Goal: Task Accomplishment & Management: Manage account settings

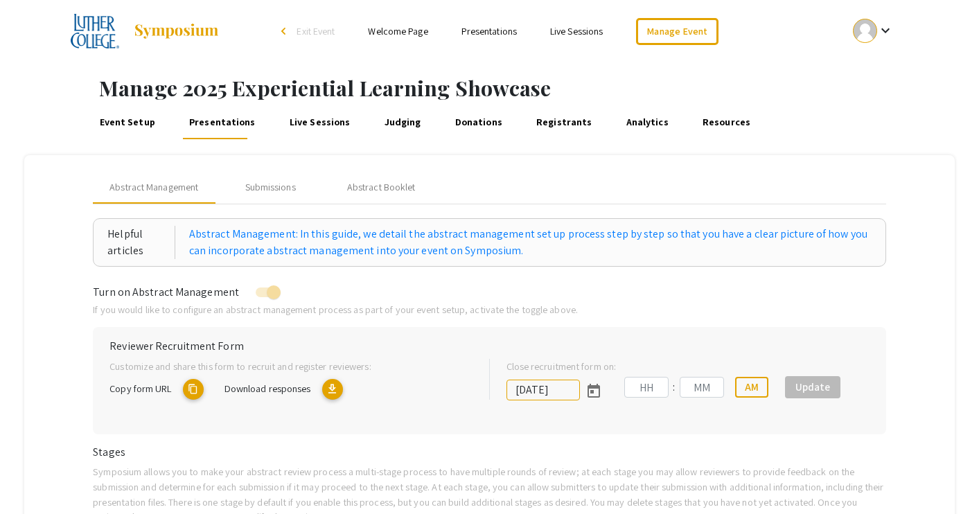
type input "[DATE]"
type input "11"
type input "59"
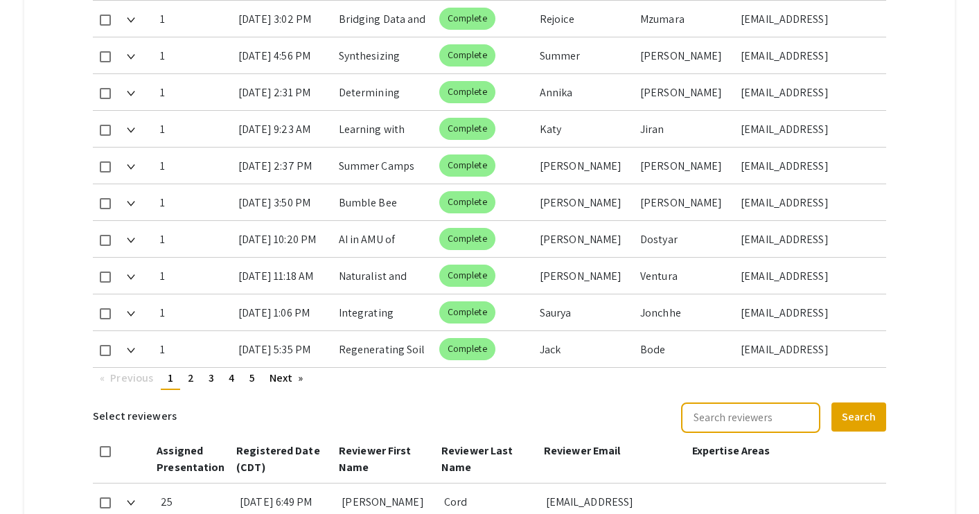
scroll to position [905, 0]
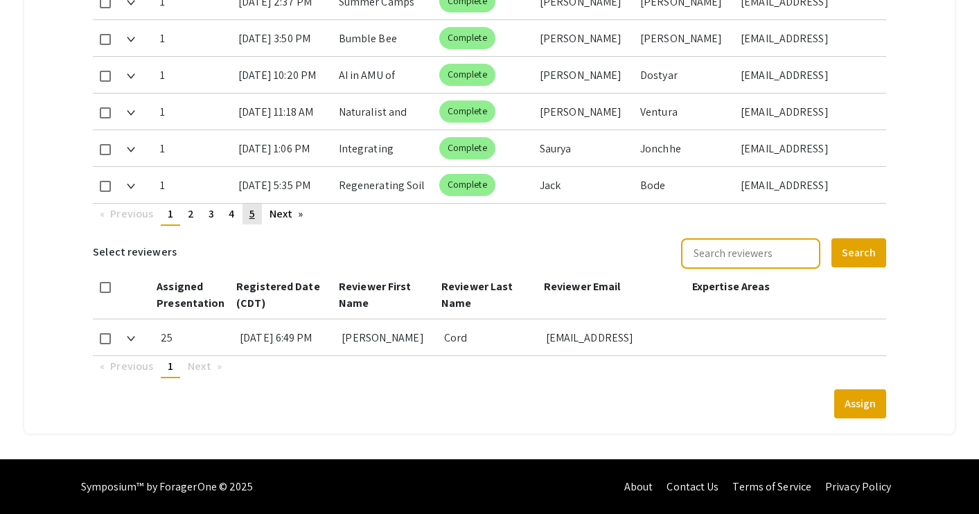
click at [256, 216] on link "page 5" at bounding box center [252, 214] width 19 height 21
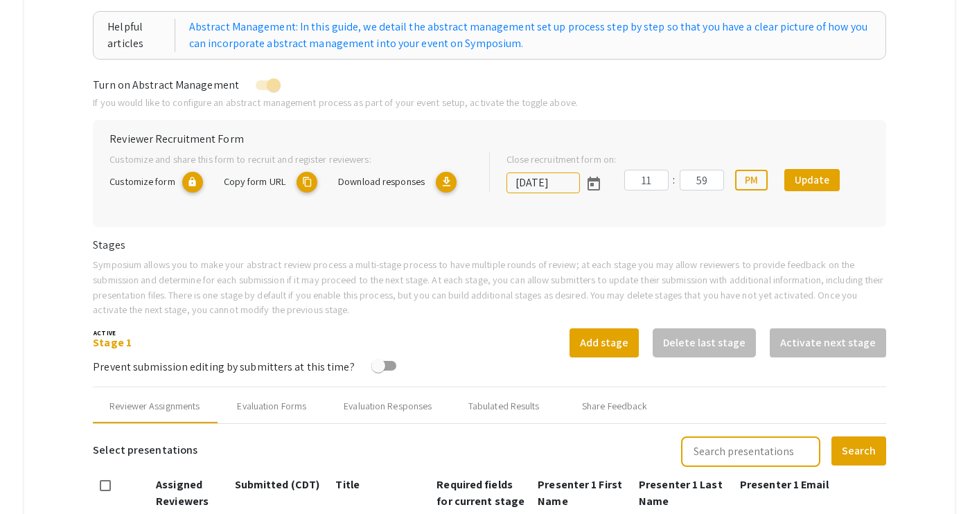
scroll to position [155, 0]
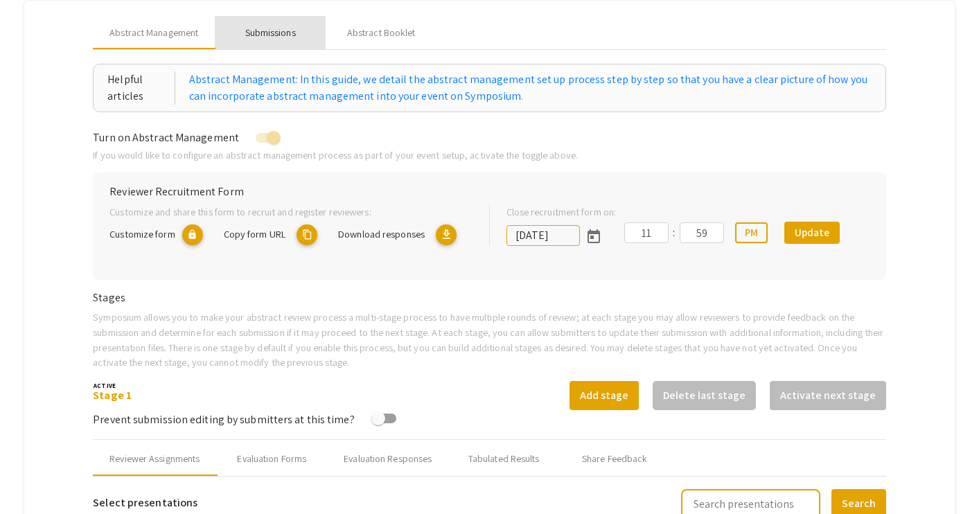
click at [286, 30] on div "Submissions" at bounding box center [270, 33] width 51 height 15
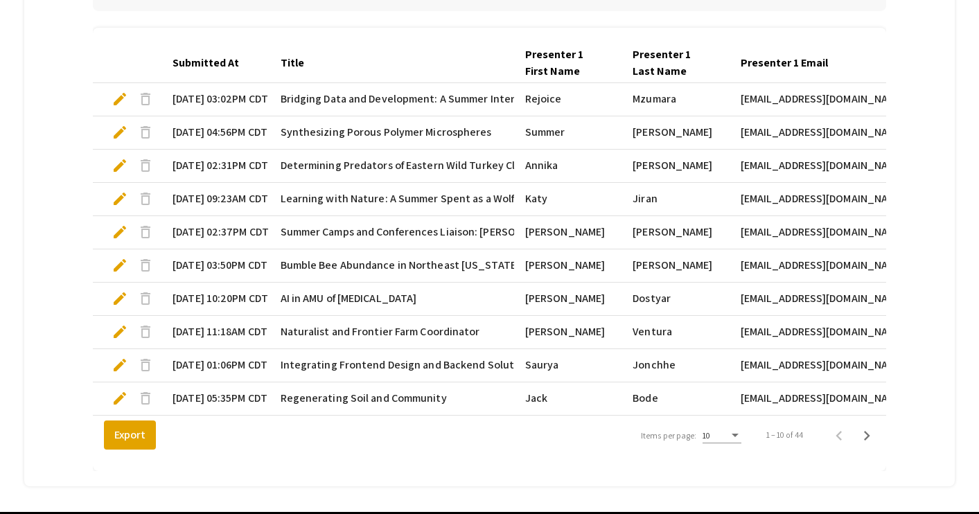
scroll to position [455, 0]
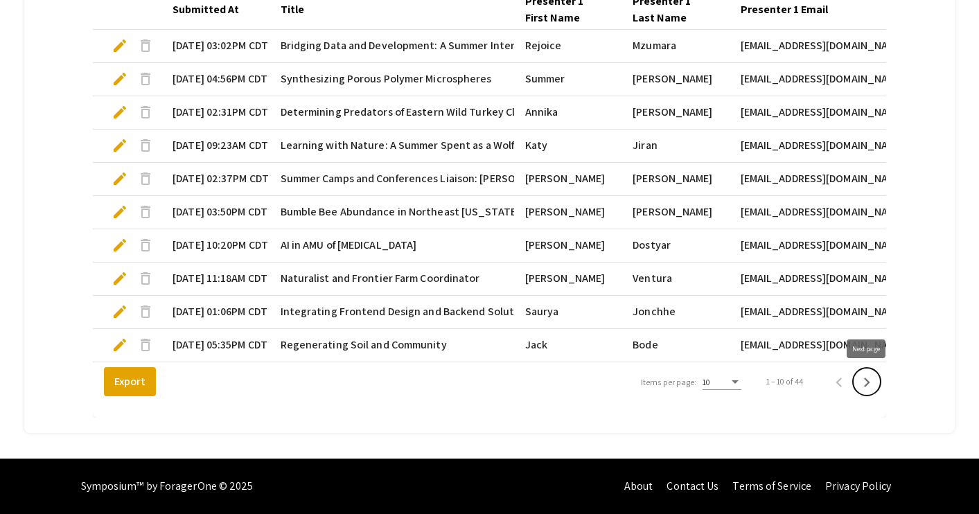
click at [877, 380] on button "Next page" at bounding box center [867, 382] width 28 height 28
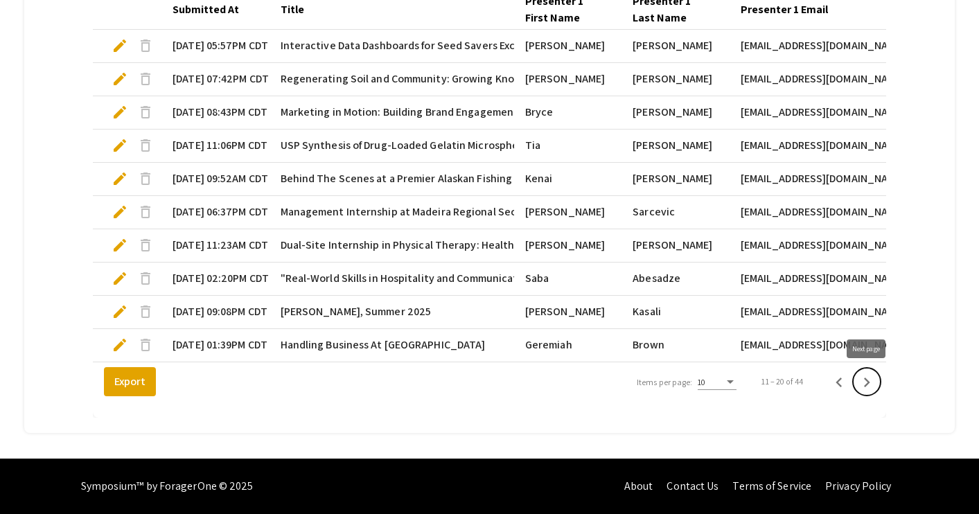
click at [871, 381] on icon "Next page" at bounding box center [866, 382] width 19 height 19
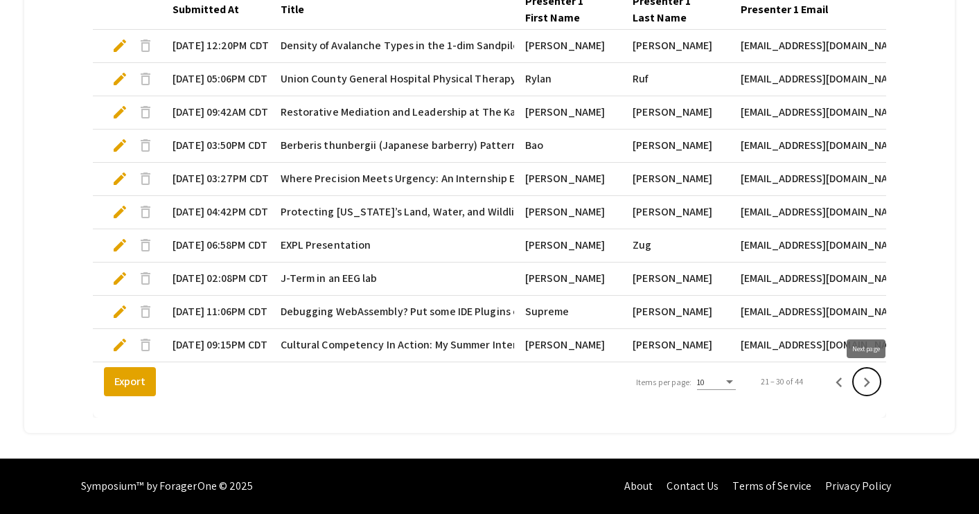
click at [871, 381] on icon "Next page" at bounding box center [866, 382] width 19 height 19
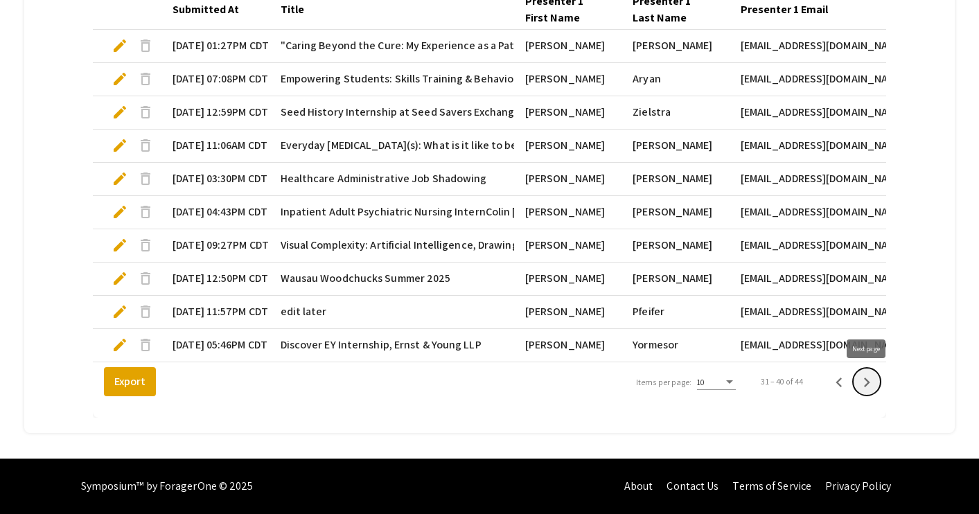
click at [871, 381] on icon "Next page" at bounding box center [866, 382] width 19 height 19
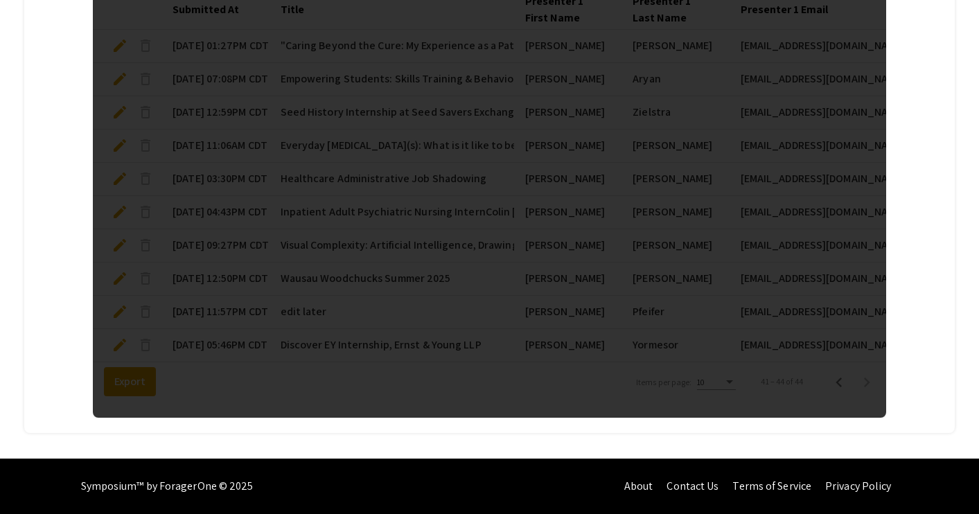
scroll to position [340, 0]
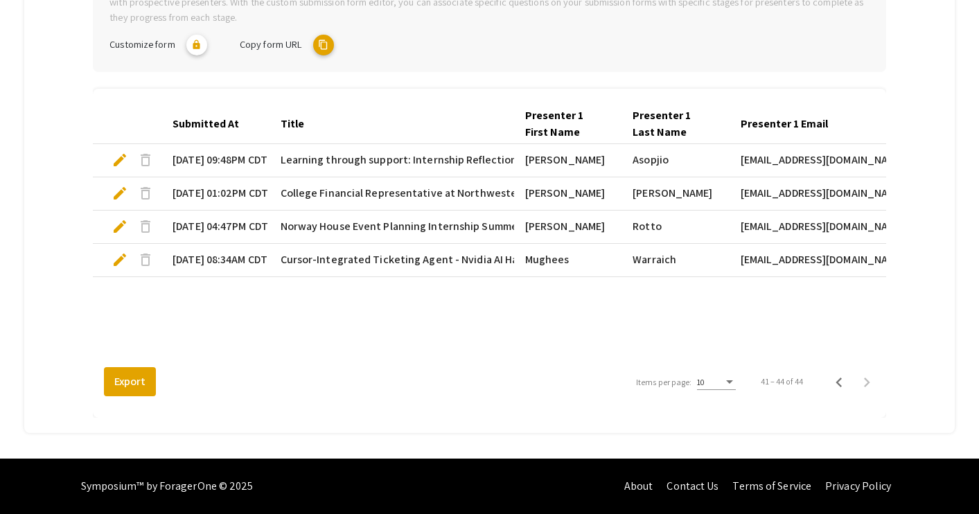
click at [126, 256] on span "edit" at bounding box center [120, 260] width 17 height 17
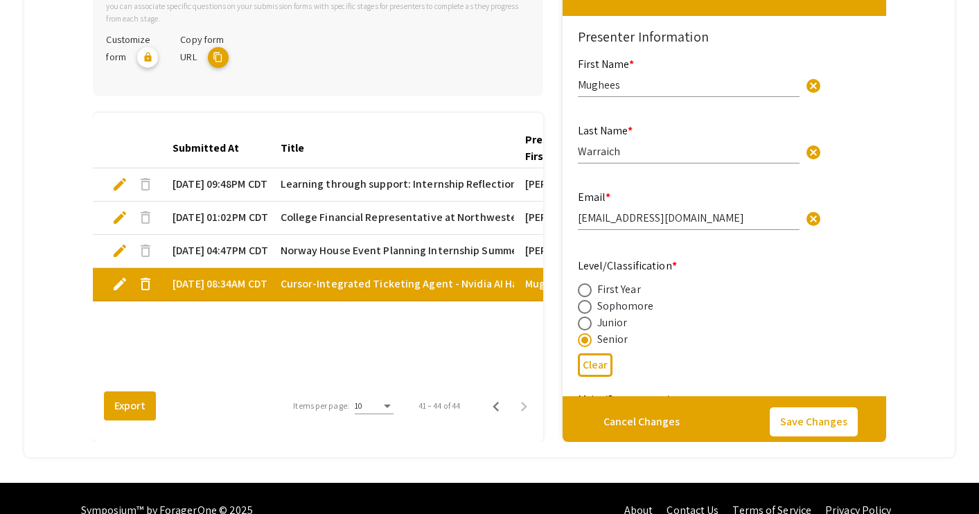
type input "1"
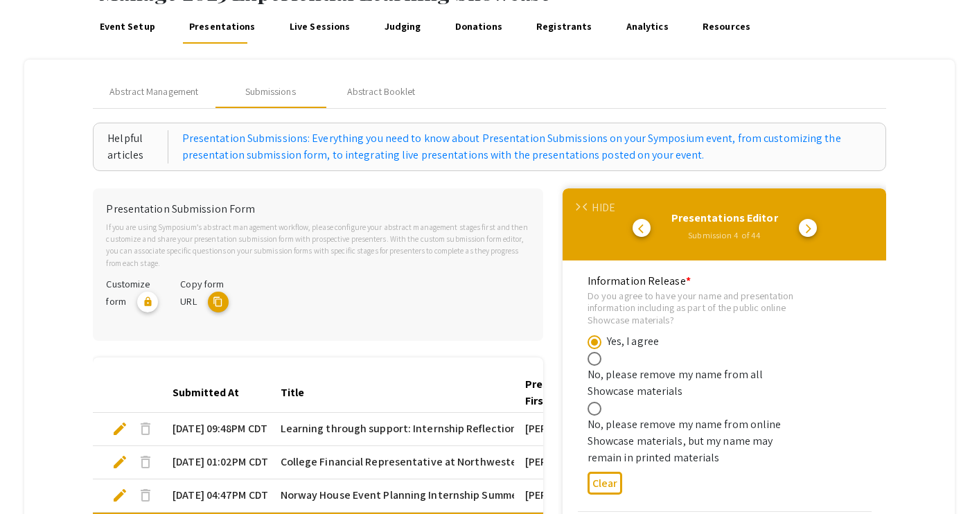
scroll to position [509, 0]
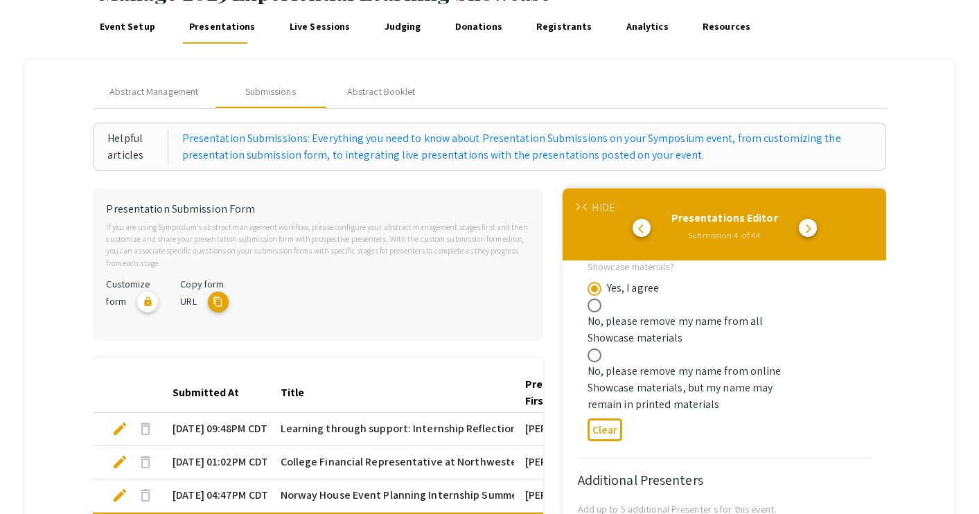
click at [464, 321] on div at bounding box center [392, 302] width 297 height 51
click at [588, 208] on span "arrow_back_ios" at bounding box center [587, 207] width 9 height 9
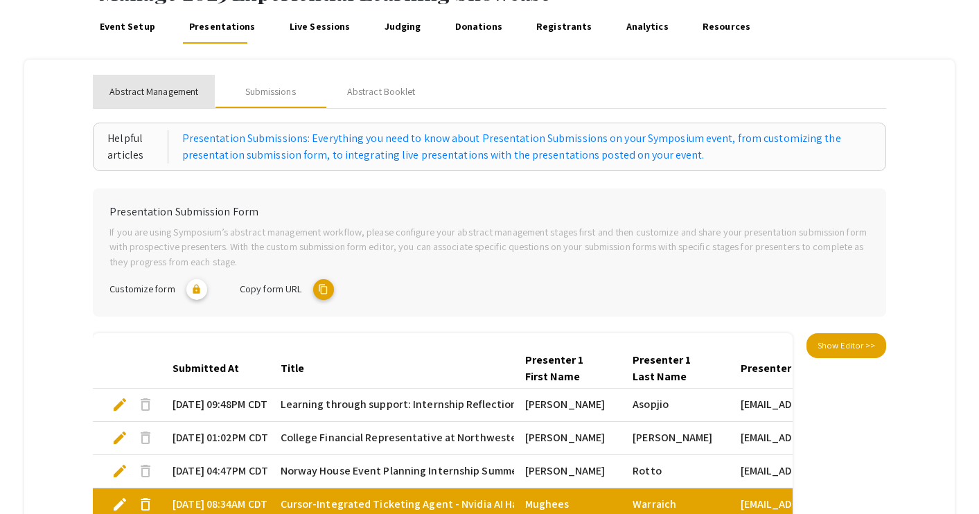
click at [156, 94] on span "Abstract Management" at bounding box center [153, 92] width 89 height 15
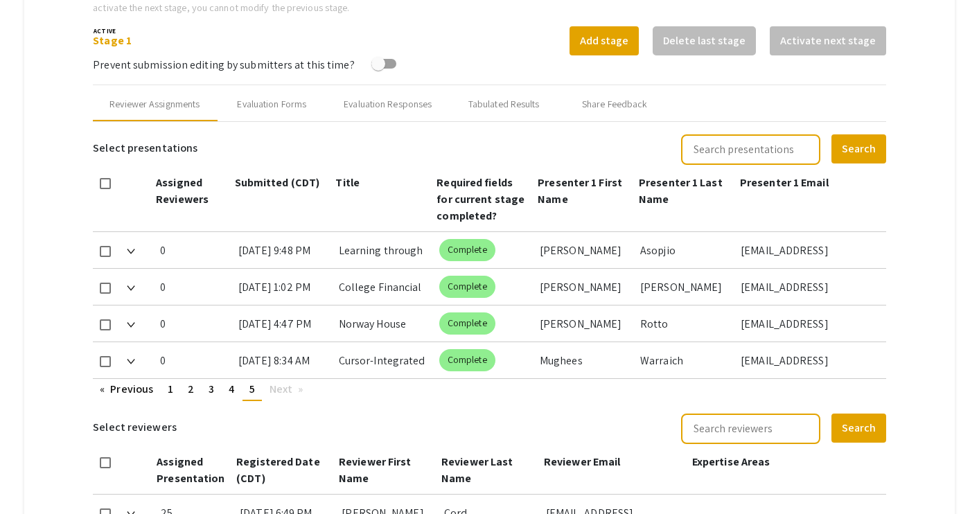
scroll to position [514, 0]
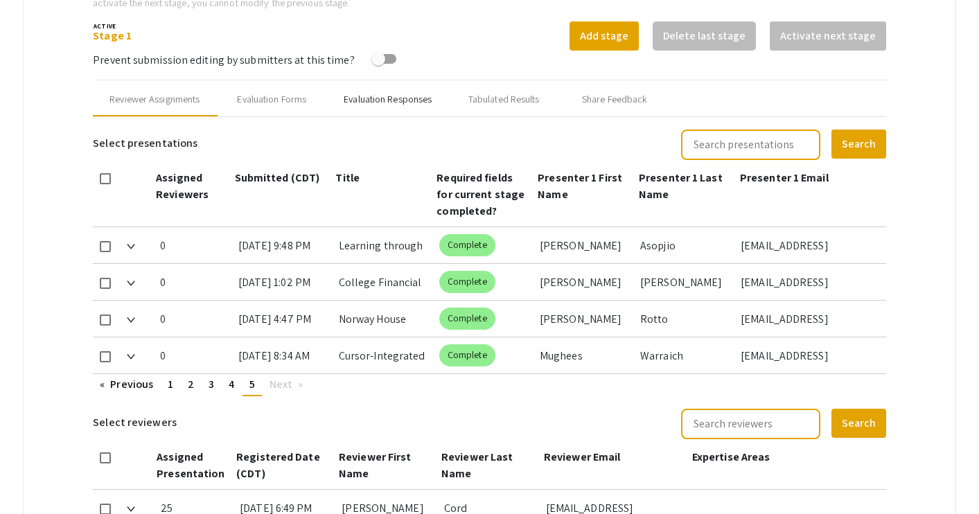
click at [371, 104] on div "Evaluation Responses" at bounding box center [388, 99] width 88 height 15
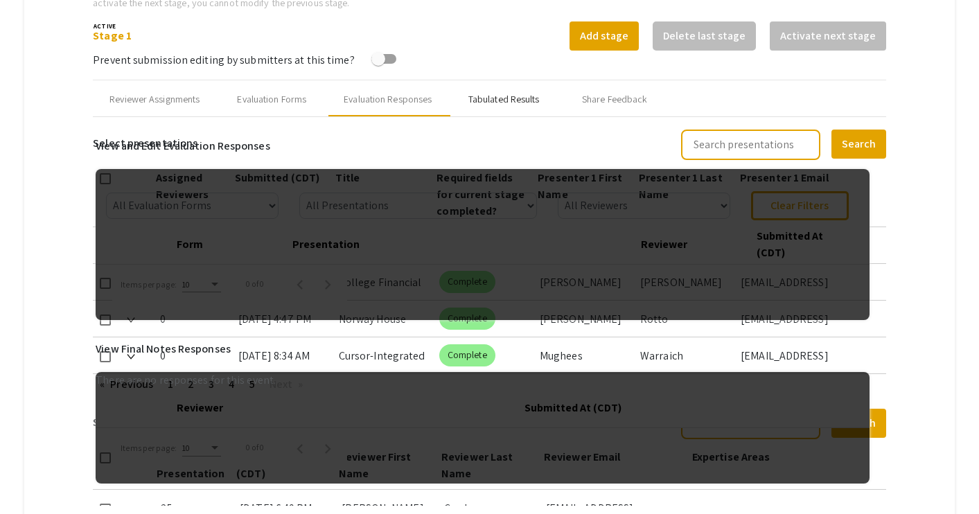
click at [507, 103] on div "Tabulated Results" at bounding box center [503, 99] width 71 height 15
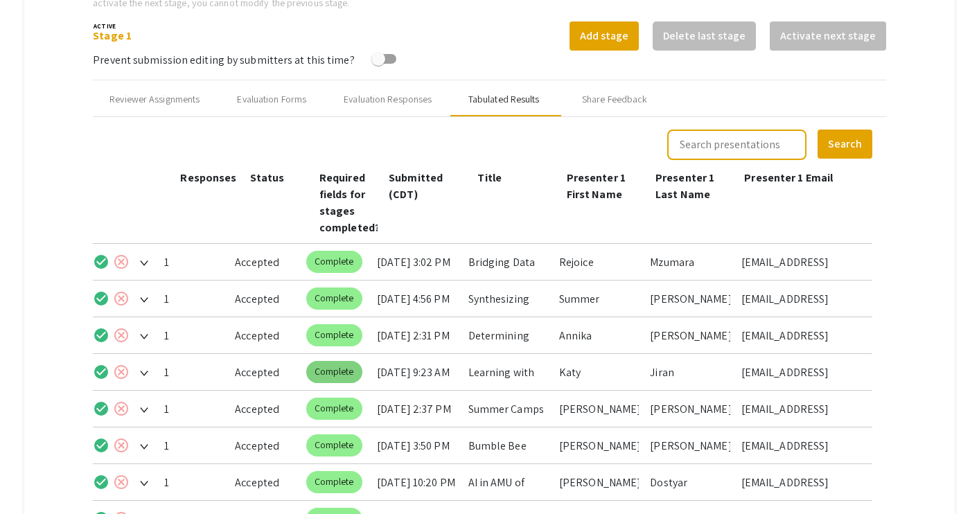
scroll to position [740, 0]
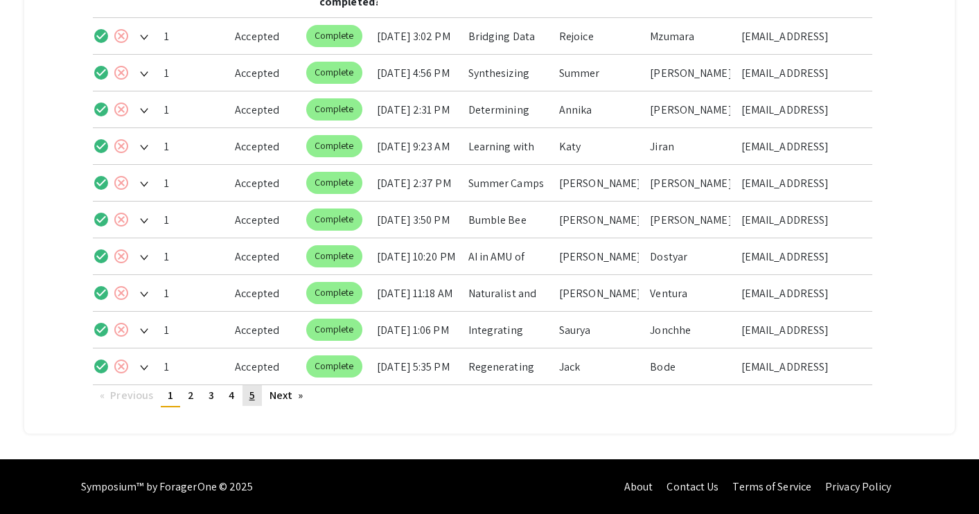
click at [253, 397] on span "5" at bounding box center [252, 395] width 6 height 15
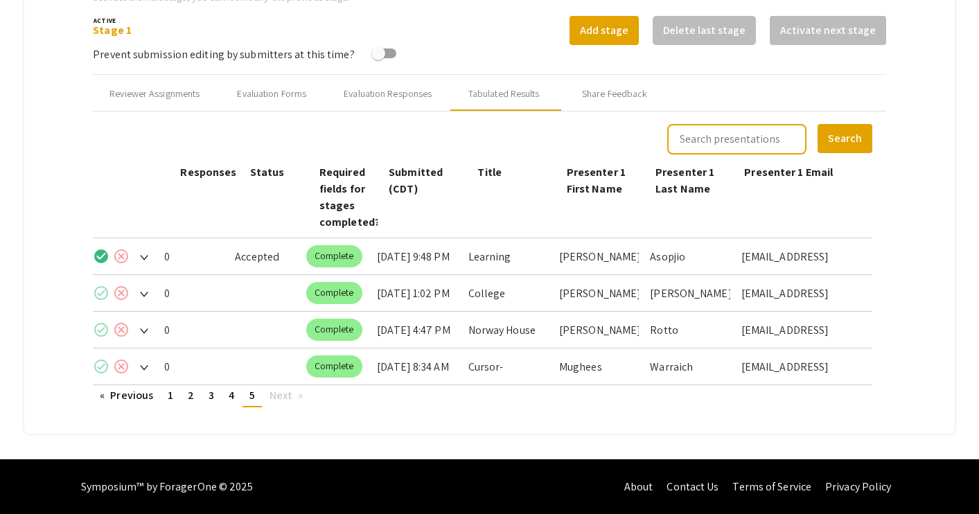
click at [100, 292] on mat-icon "check_circle" at bounding box center [101, 293] width 17 height 17
click at [102, 328] on mat-icon "check_circle" at bounding box center [101, 330] width 17 height 17
click at [101, 366] on mat-icon "check_circle" at bounding box center [101, 366] width 17 height 17
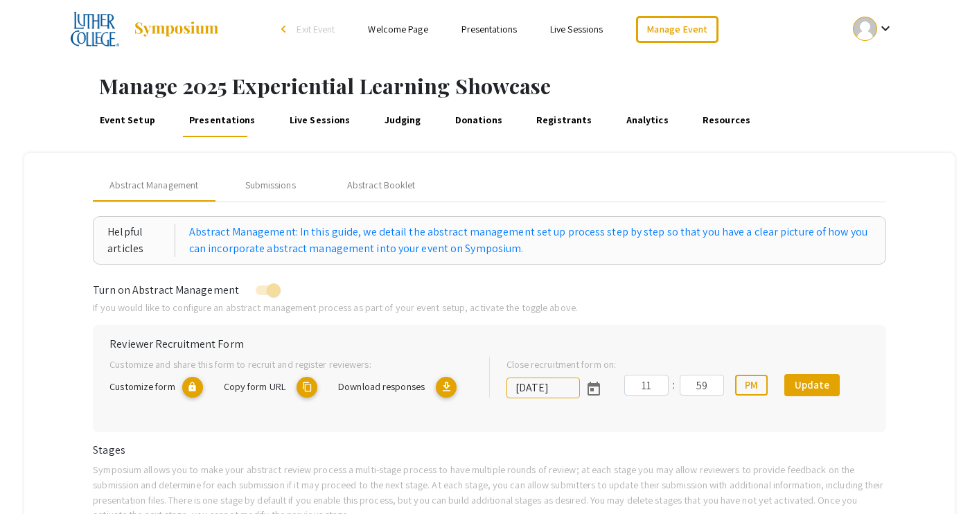
scroll to position [0, 0]
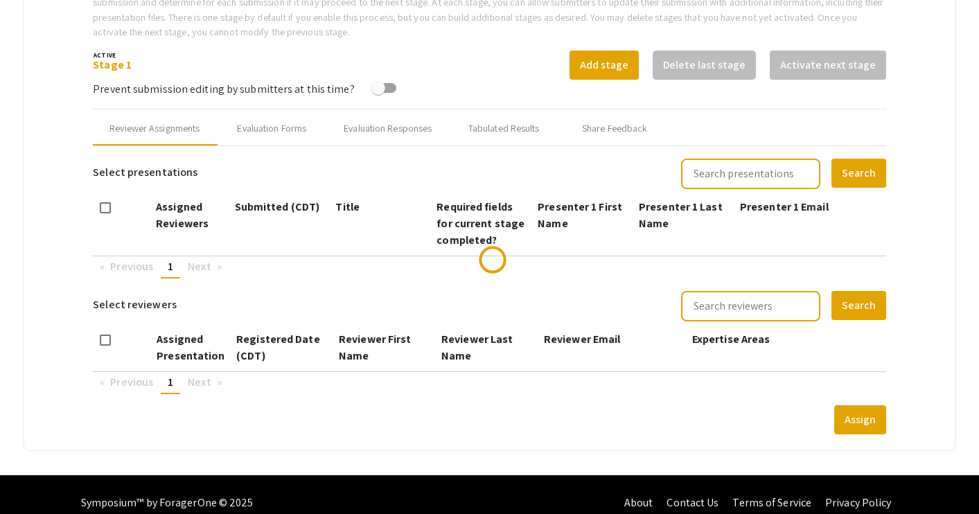
scroll to position [501, 0]
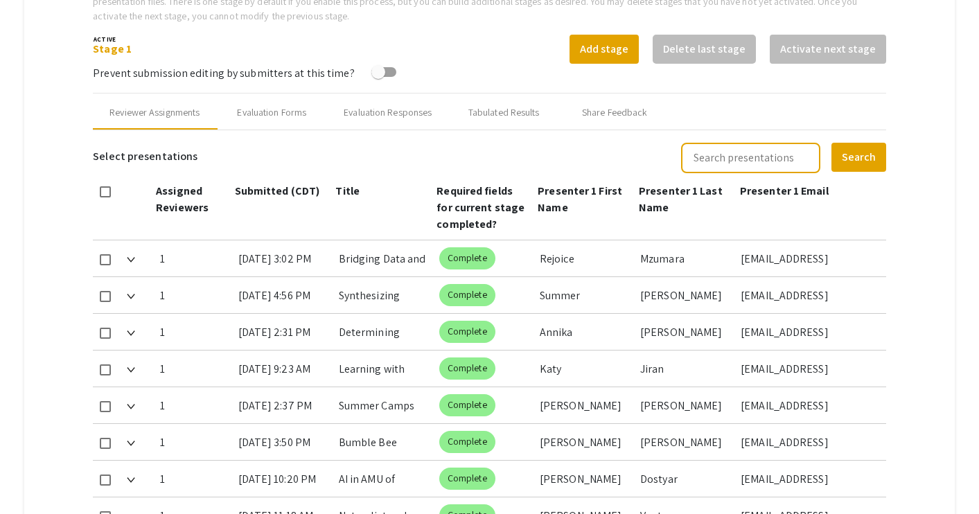
type input "[DATE]"
type input "11"
type input "59"
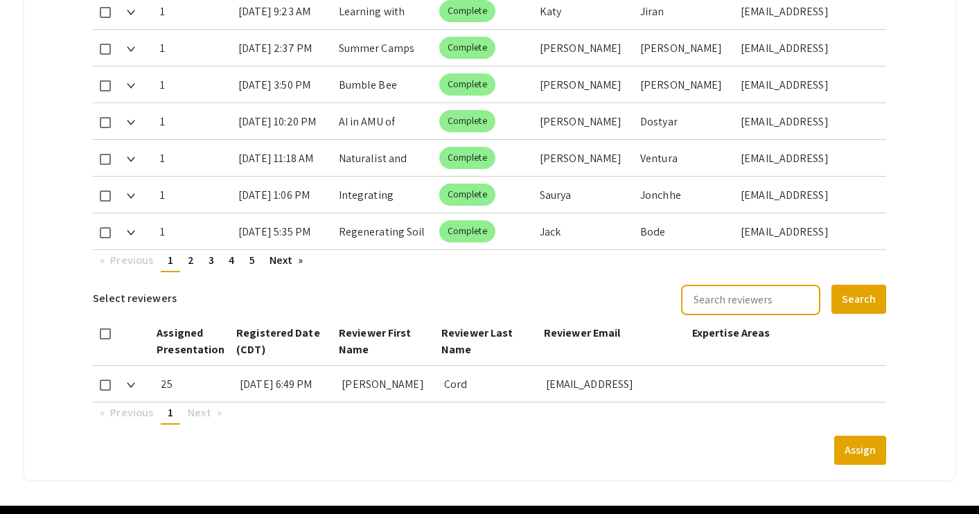
scroll to position [905, 0]
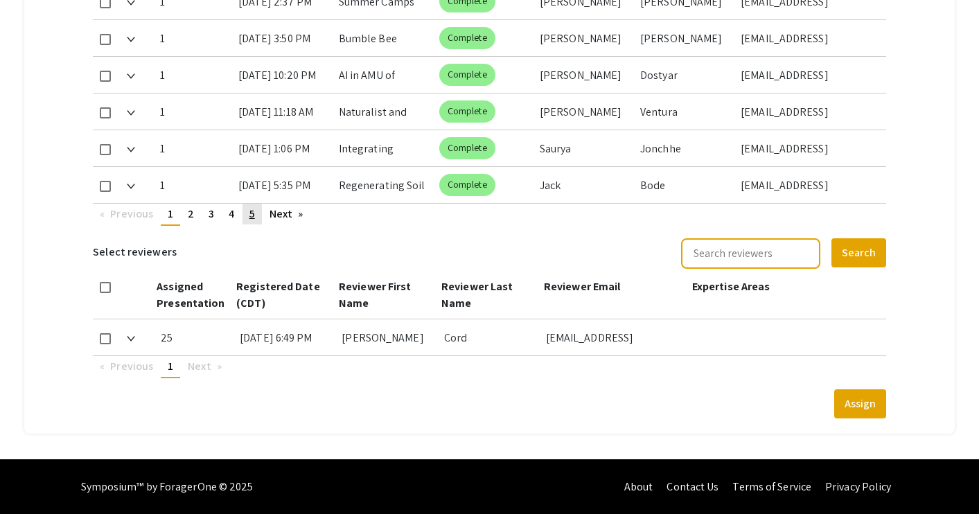
click at [249, 213] on span "5" at bounding box center [252, 214] width 6 height 15
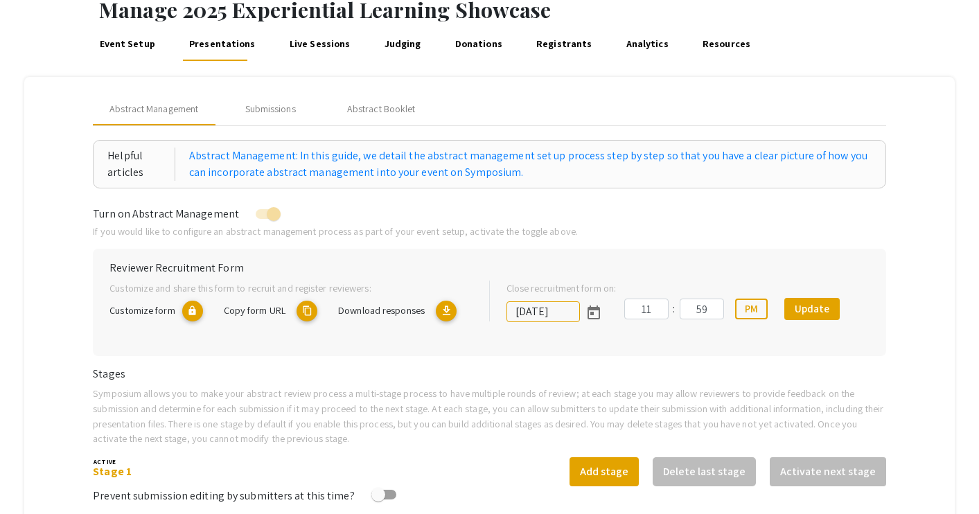
scroll to position [58, 0]
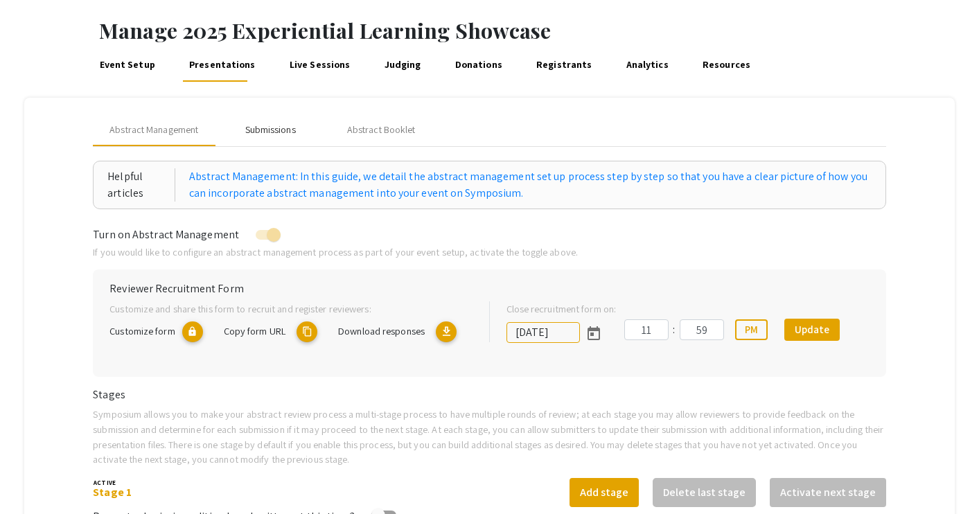
click at [258, 125] on div "Submissions" at bounding box center [270, 130] width 51 height 15
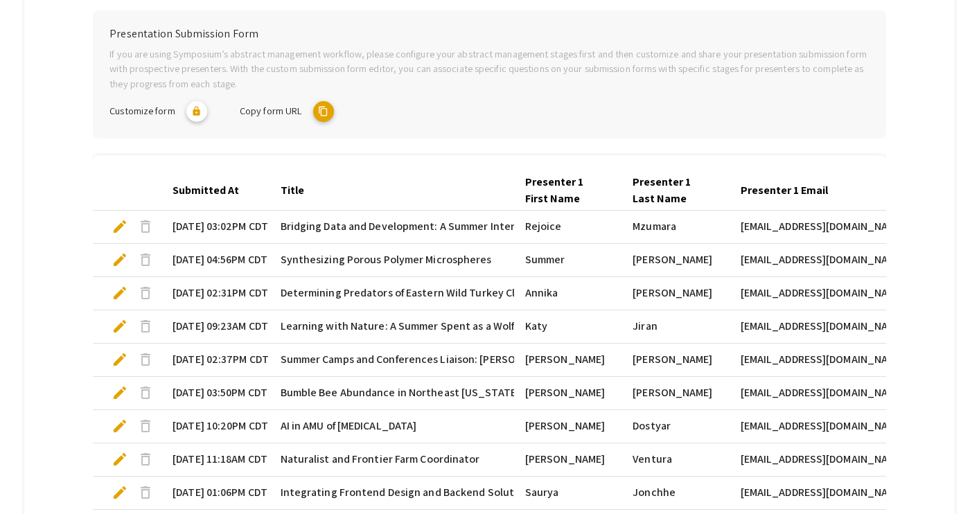
scroll to position [455, 0]
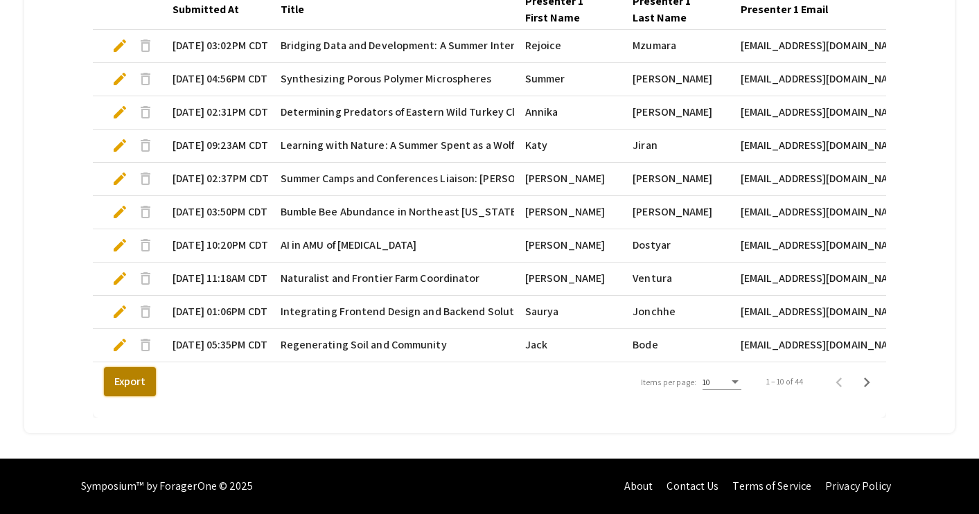
click at [126, 385] on button "Export" at bounding box center [130, 381] width 52 height 29
click at [868, 378] on icon "Next page" at bounding box center [866, 382] width 19 height 19
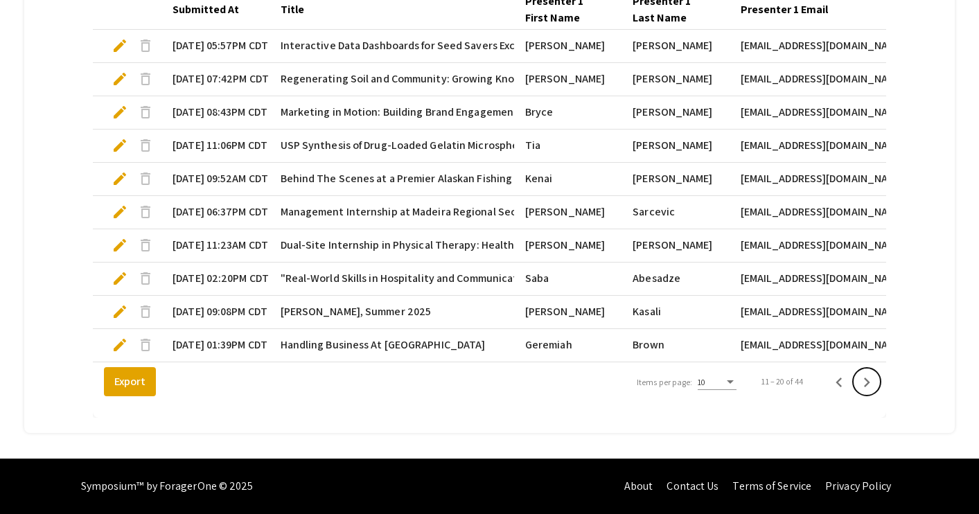
scroll to position [0, 0]
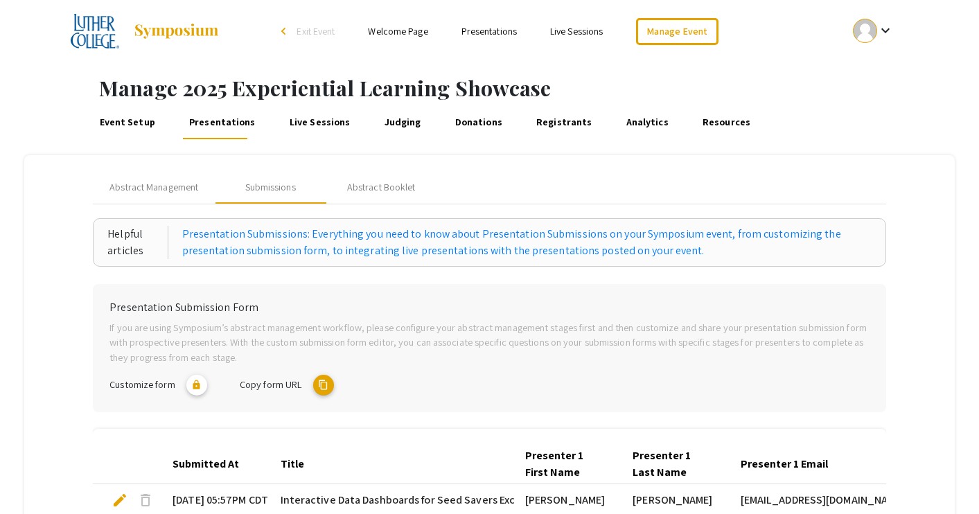
click at [405, 29] on link "Welcome Page" at bounding box center [398, 31] width 60 height 12
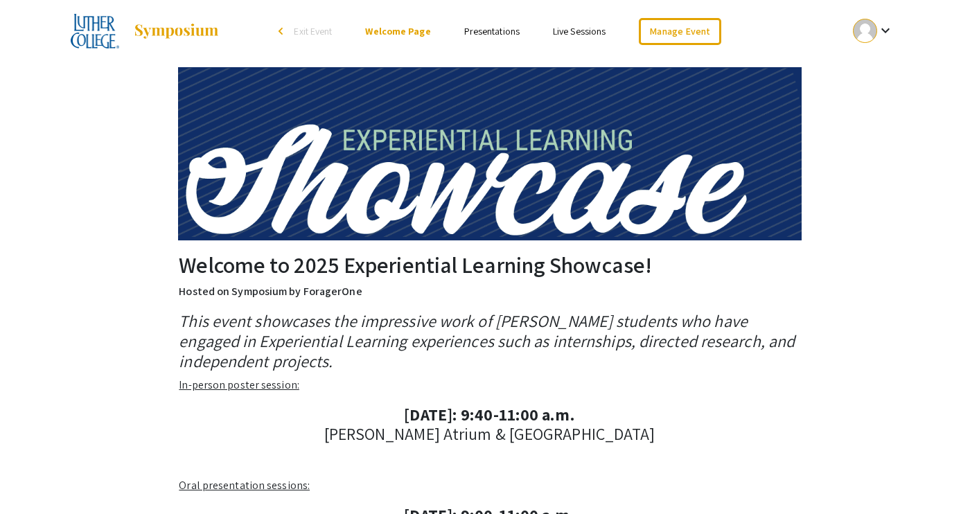
click at [488, 27] on link "Presentations" at bounding box center [491, 31] width 55 height 12
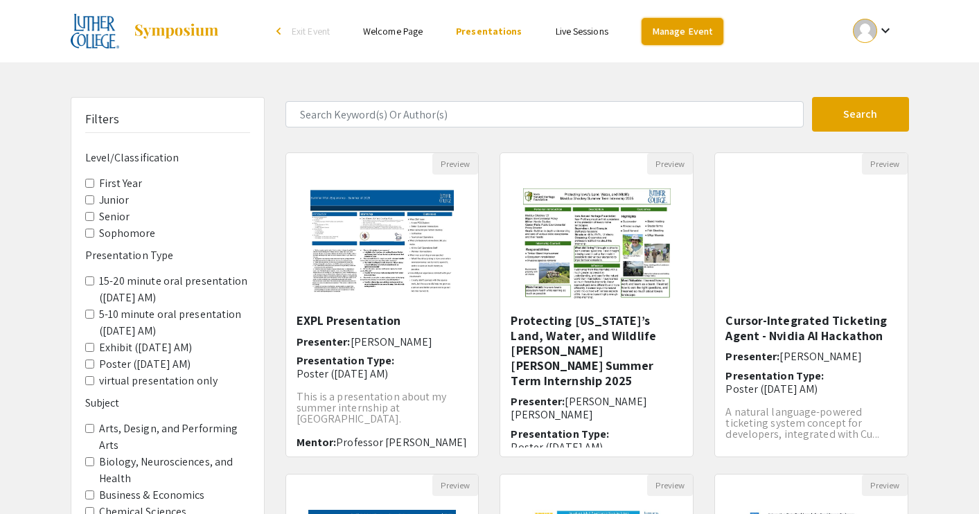
click at [670, 33] on link "Manage Event" at bounding box center [683, 31] width 82 height 27
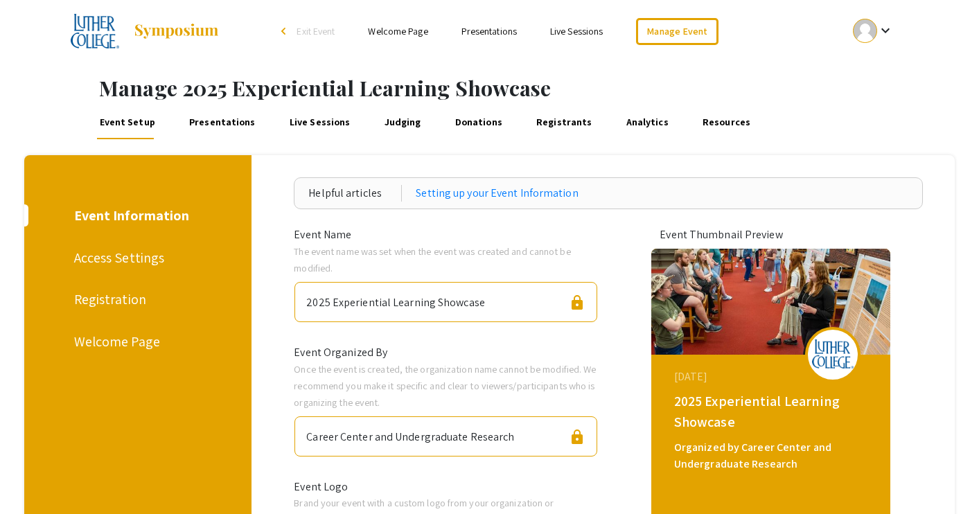
click at [215, 122] on link "Presentations" at bounding box center [222, 122] width 71 height 33
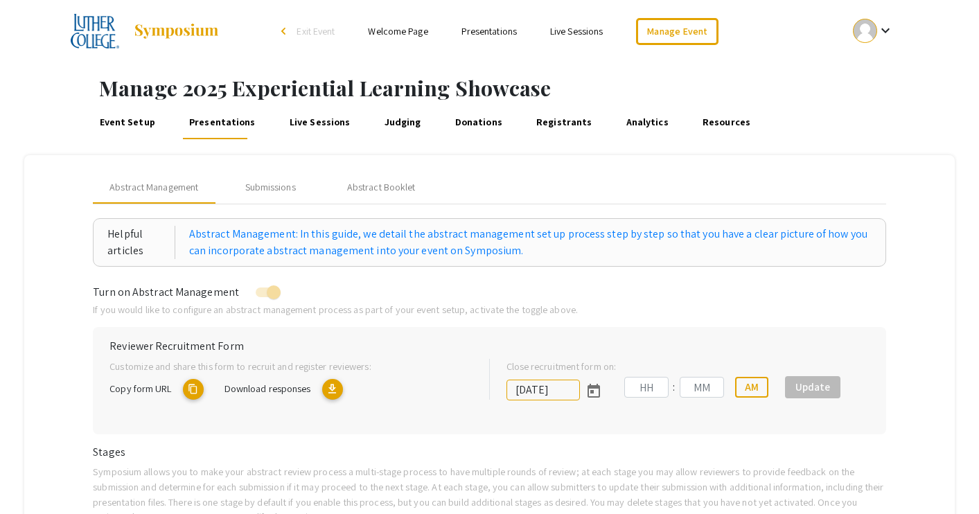
type input "[DATE]"
type input "11"
type input "59"
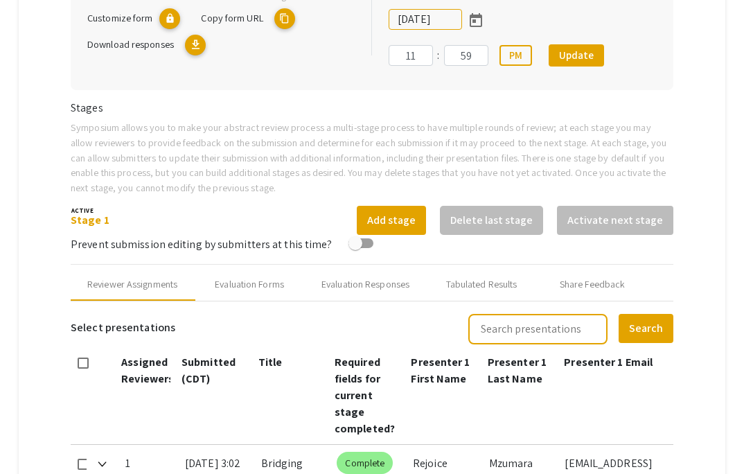
scroll to position [663, 0]
